Goal: Task Accomplishment & Management: Manage account settings

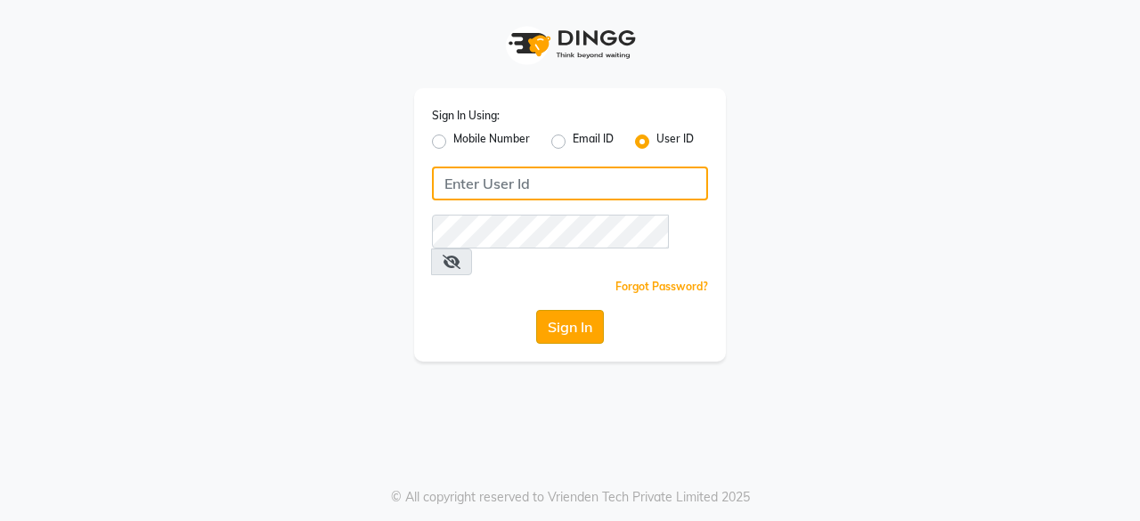
type input "7400009327"
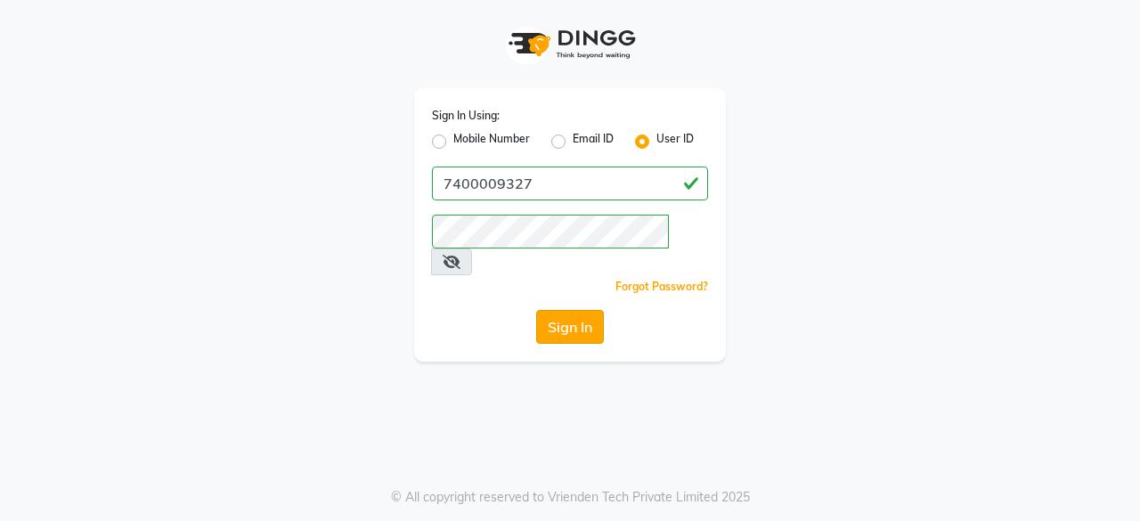
click at [575, 310] on button "Sign In" at bounding box center [570, 327] width 68 height 34
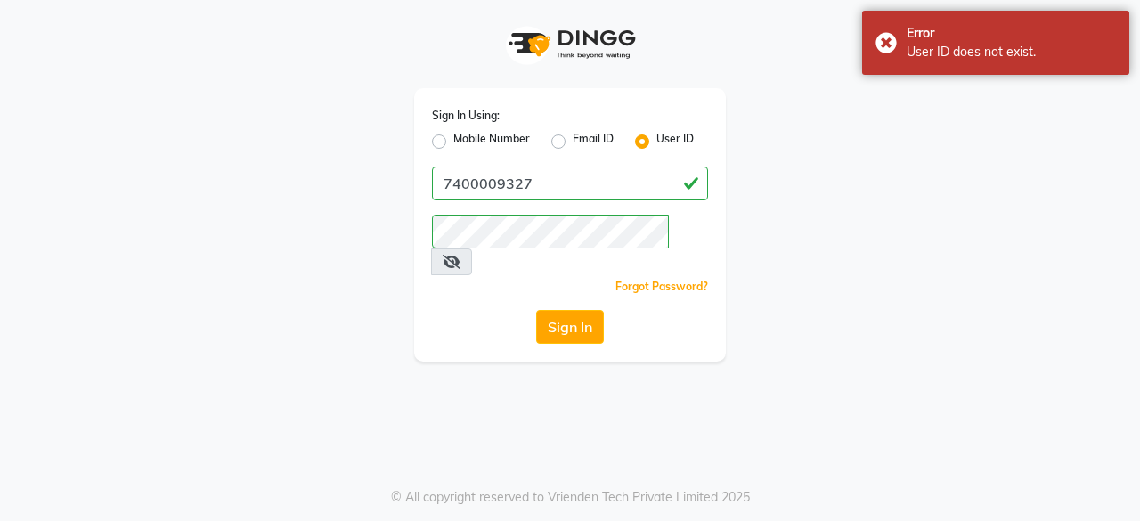
click at [472, 249] on span at bounding box center [451, 262] width 41 height 27
click at [453, 139] on label "Mobile Number" at bounding box center [491, 141] width 77 height 21
click at [453, 139] on input "Mobile Number" at bounding box center [459, 137] width 12 height 12
radio input "true"
radio input "false"
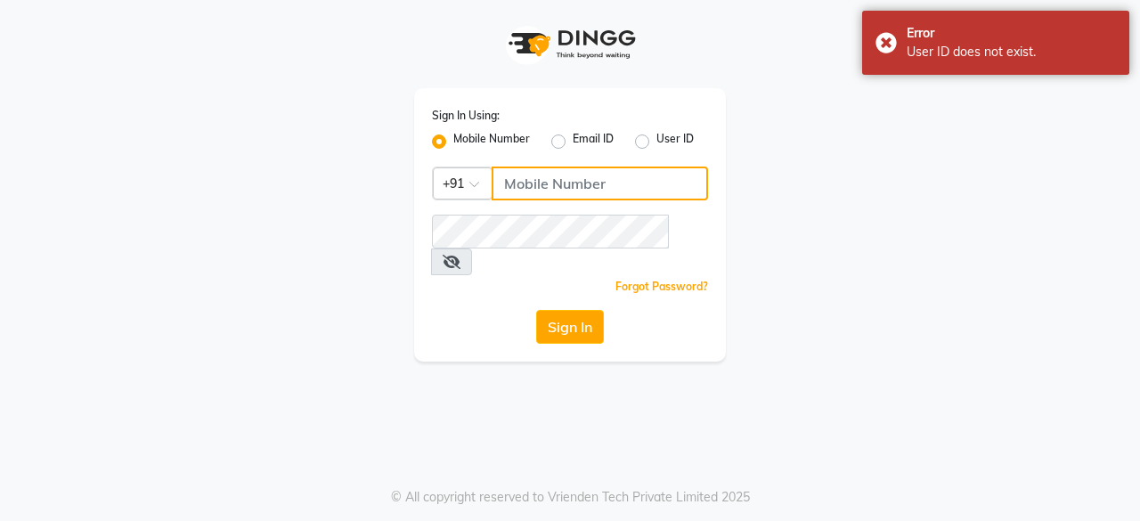
click at [541, 174] on input "Username" at bounding box center [600, 184] width 216 height 34
type input "7400009327"
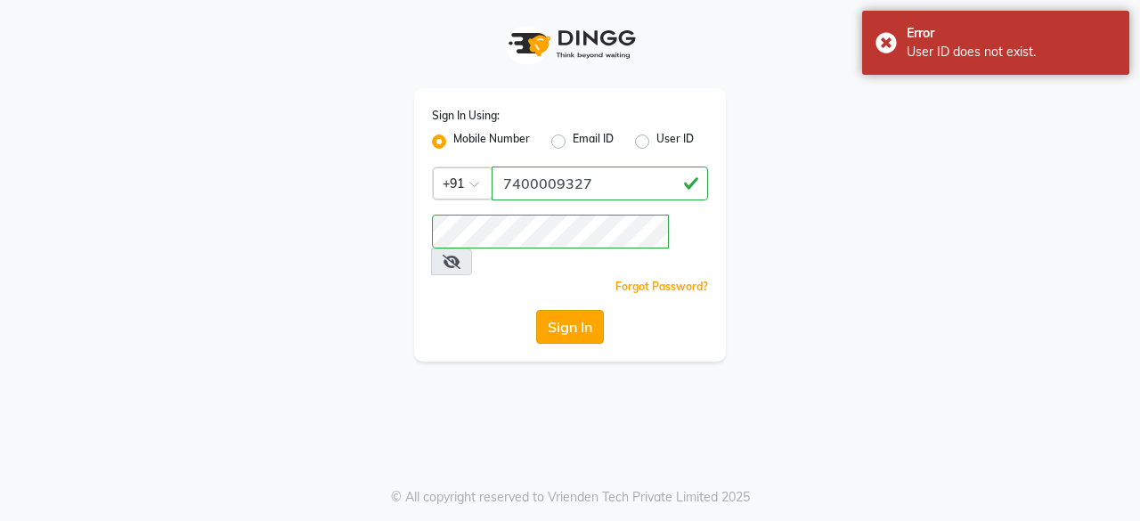
click at [571, 310] on button "Sign In" at bounding box center [570, 327] width 68 height 34
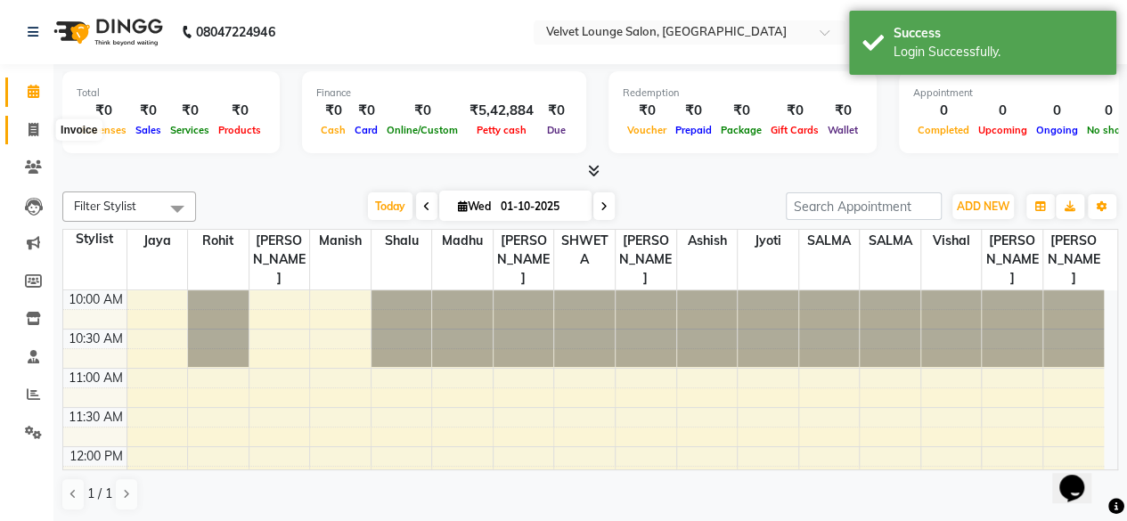
click at [35, 127] on icon at bounding box center [34, 129] width 10 height 13
select select "service"
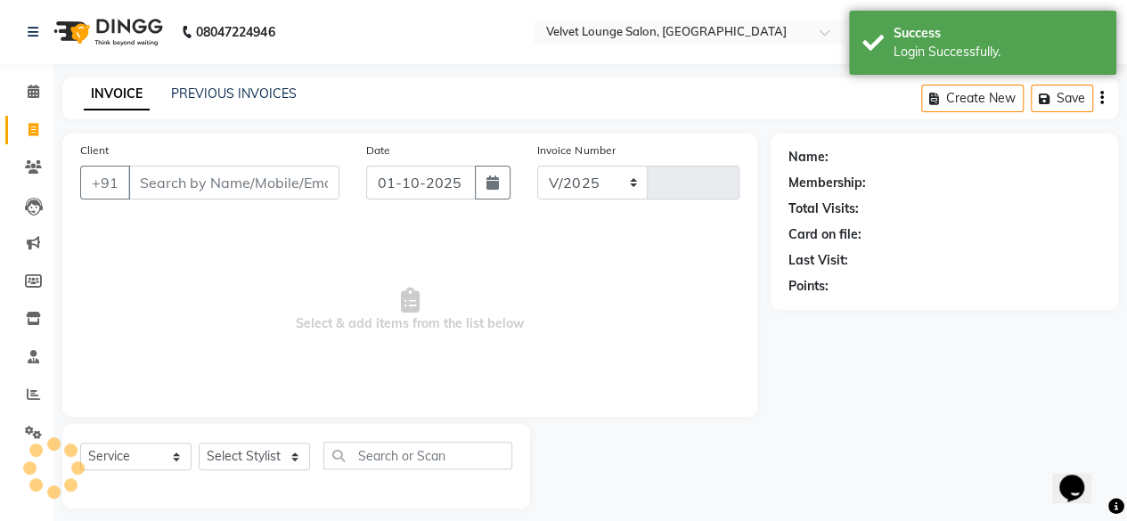
select select "5962"
type input "2019"
click at [188, 94] on link "PREVIOUS INVOICES" at bounding box center [234, 94] width 126 height 16
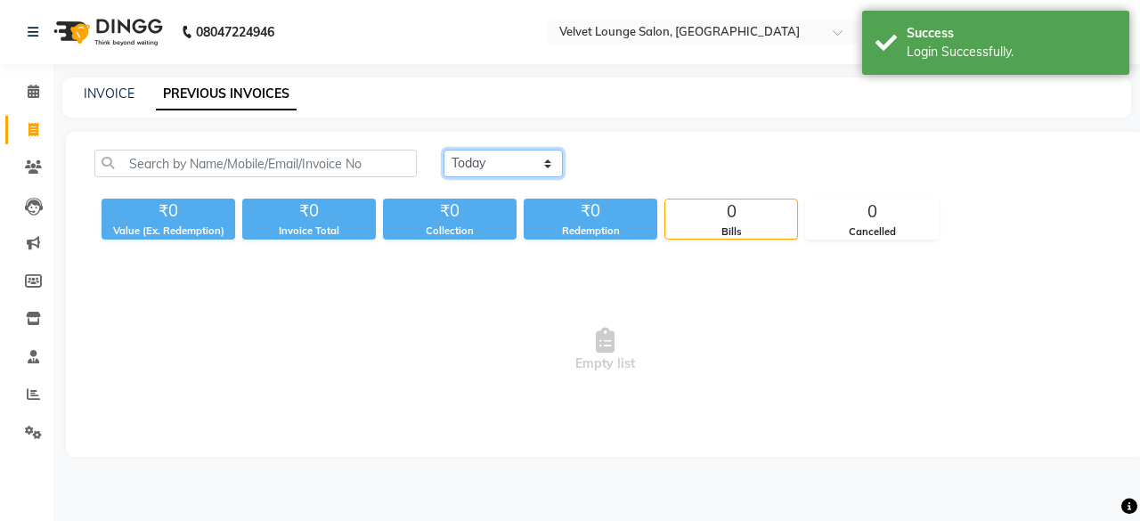
click at [478, 158] on select "[DATE] [DATE] Custom Range" at bounding box center [503, 164] width 119 height 28
select select "[DATE]"
click at [444, 150] on select "[DATE] [DATE] Custom Range" at bounding box center [503, 164] width 119 height 28
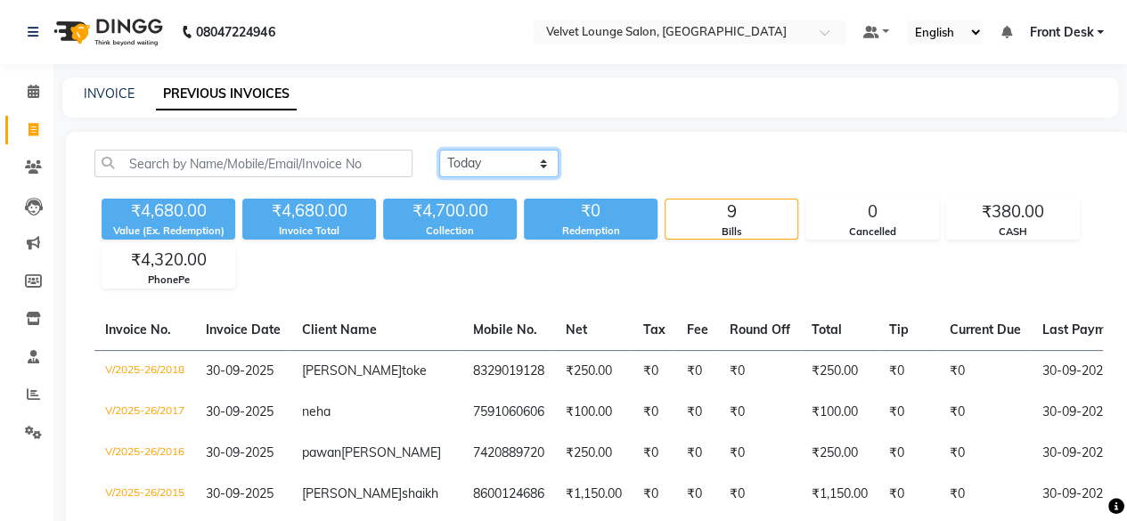
click at [518, 156] on select "[DATE] [DATE] Custom Range" at bounding box center [498, 164] width 119 height 28
